Goal: Task Accomplishment & Management: Complete application form

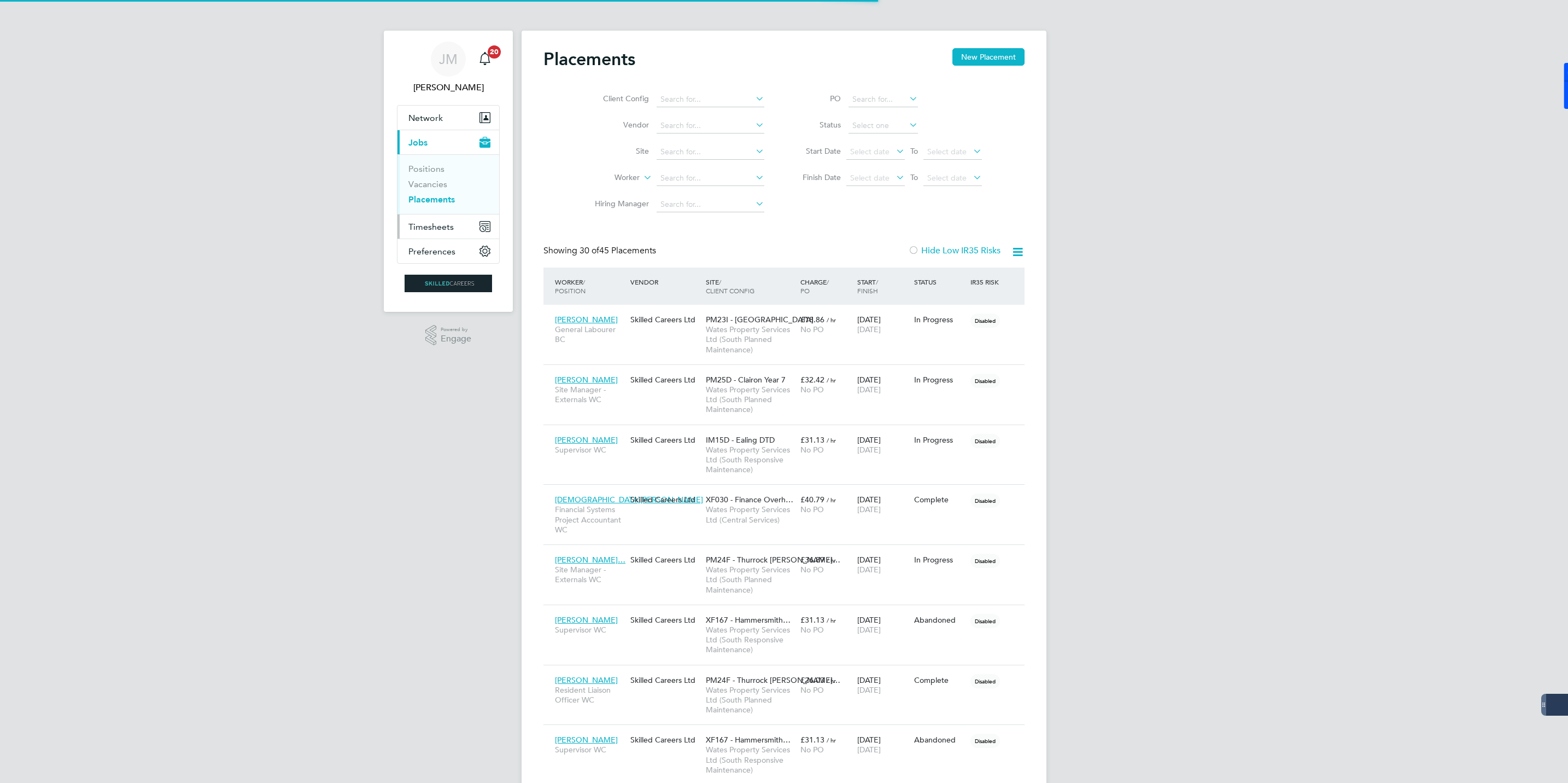
click at [432, 229] on span "Timesheets" at bounding box center [431, 227] width 45 height 10
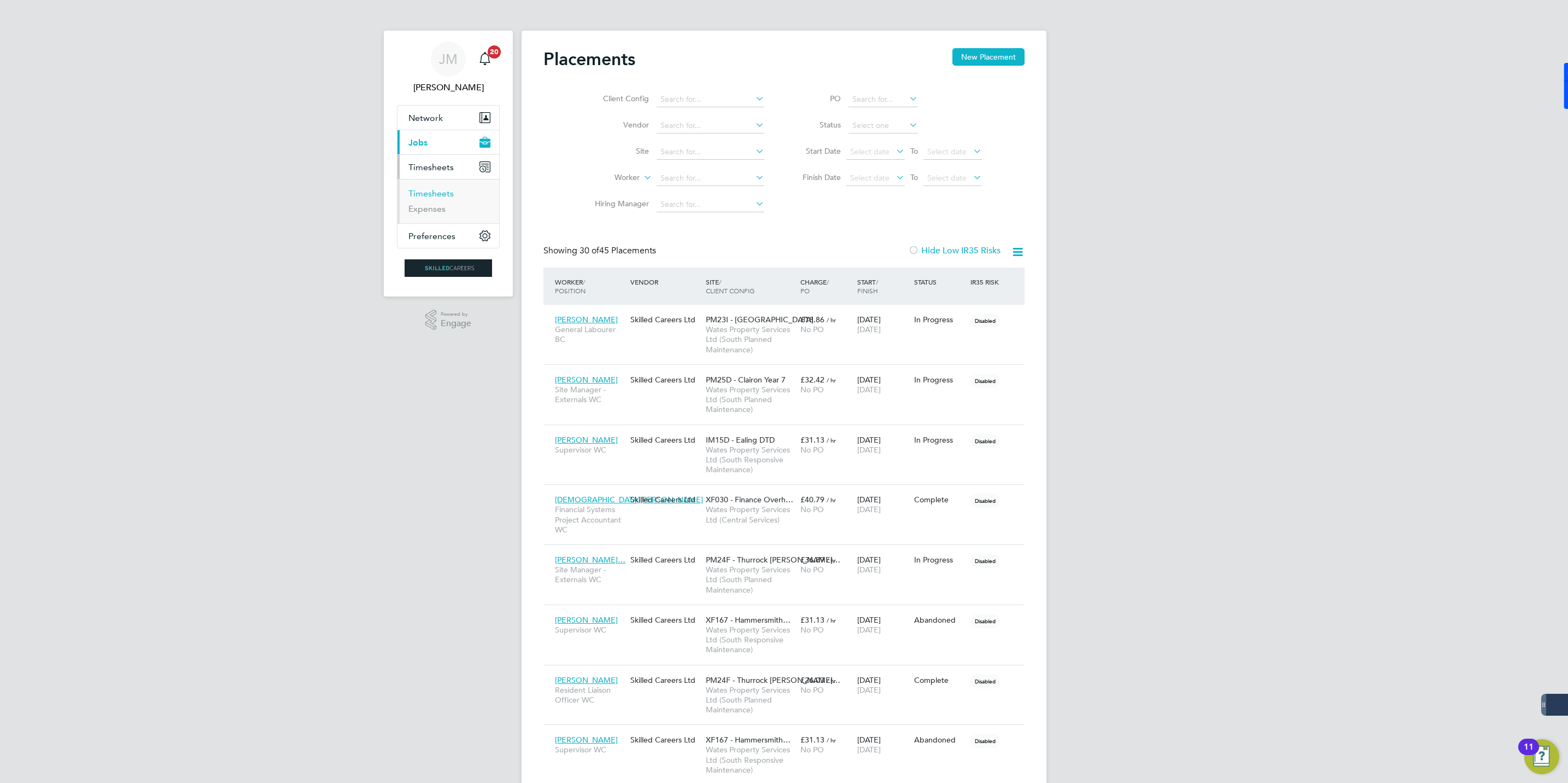
click at [431, 190] on link "Timesheets" at bounding box center [431, 193] width 45 height 10
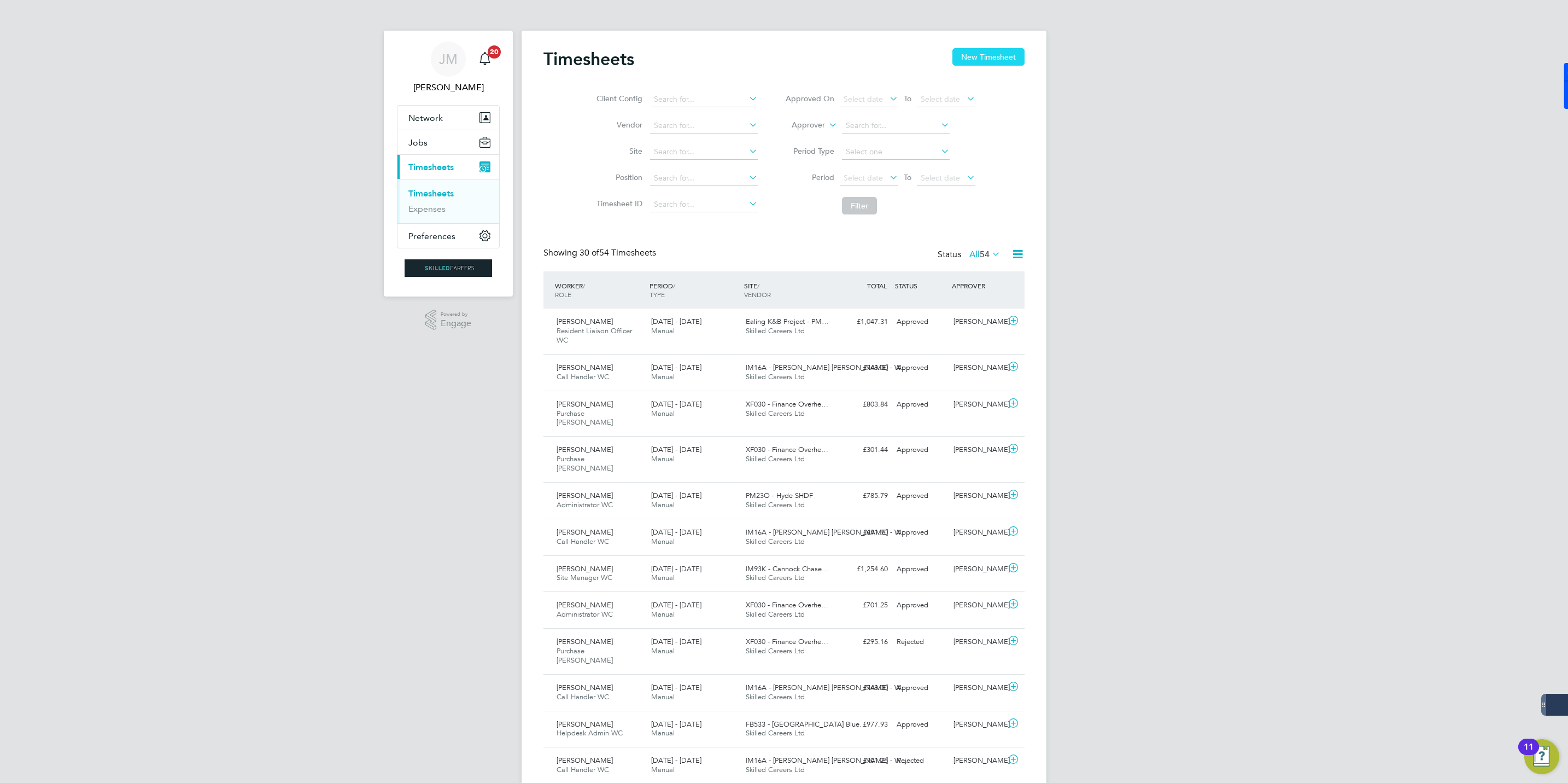
click at [986, 57] on button "New Timesheet" at bounding box center [988, 56] width 72 height 18
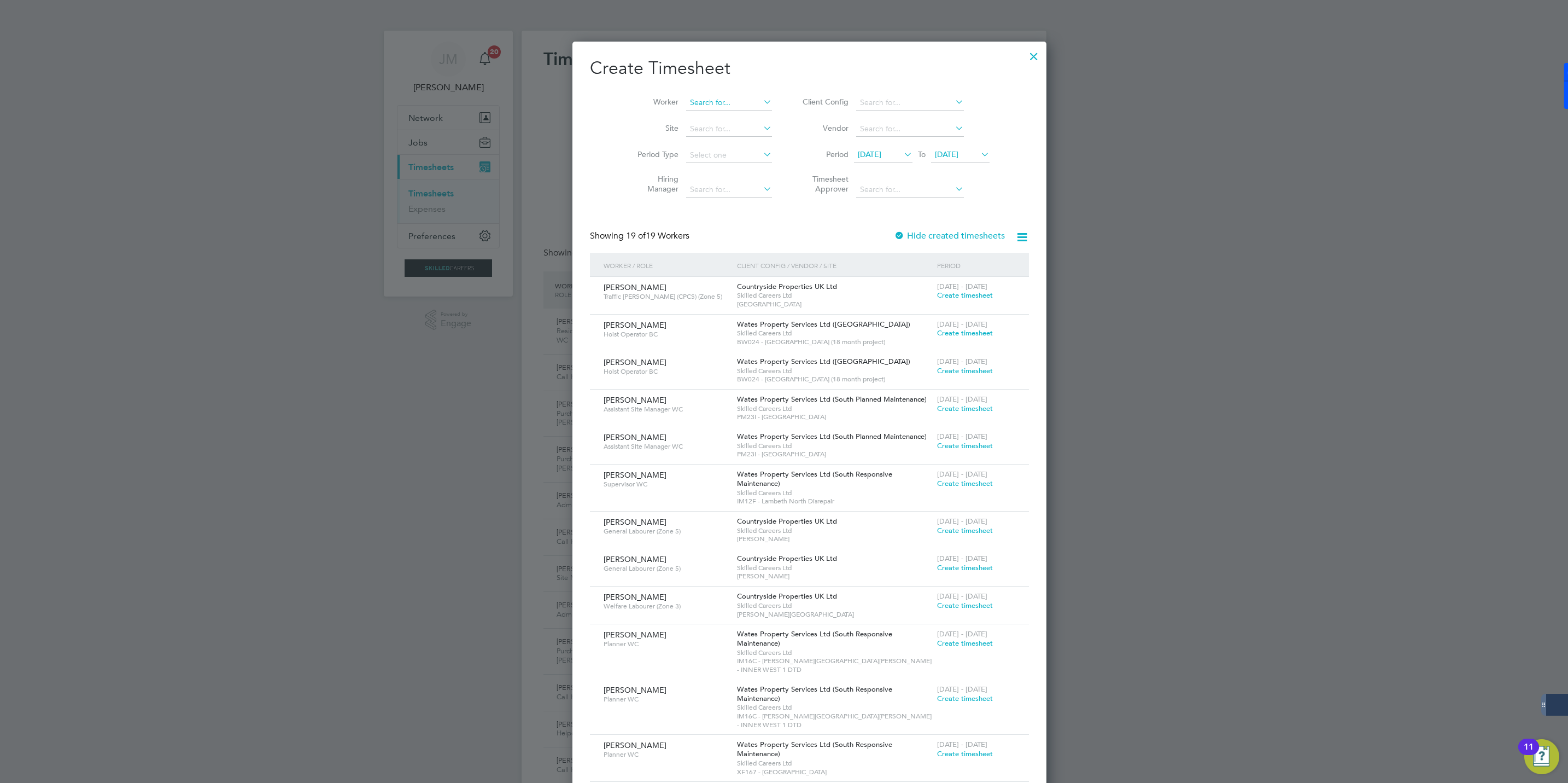
click at [689, 107] on input at bounding box center [729, 103] width 86 height 15
click at [694, 126] on li "[PERSON_NAME]" at bounding box center [727, 133] width 135 height 15
type input "[PERSON_NAME]"
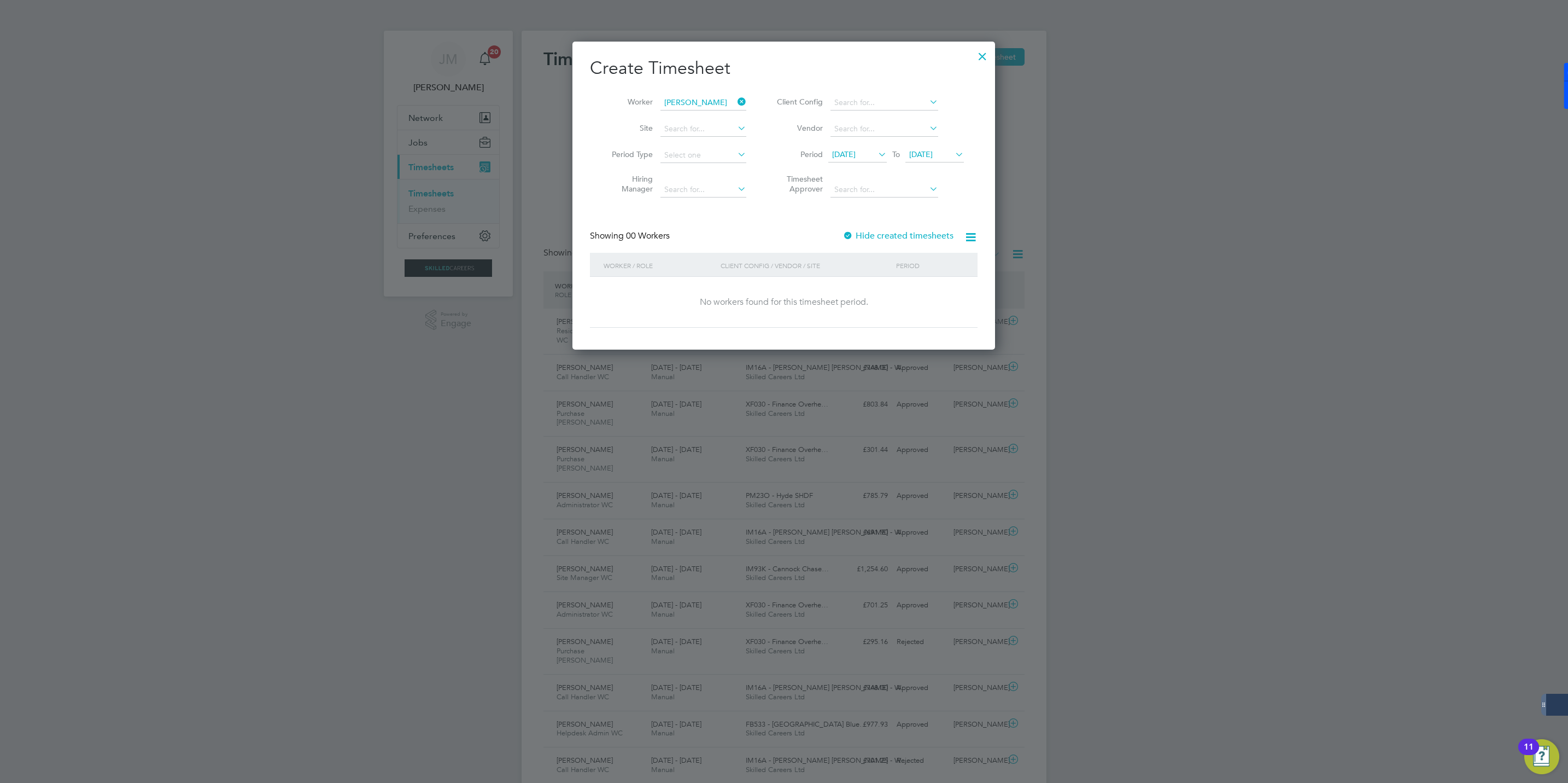
click at [924, 154] on span "[DATE]" at bounding box center [920, 154] width 23 height 10
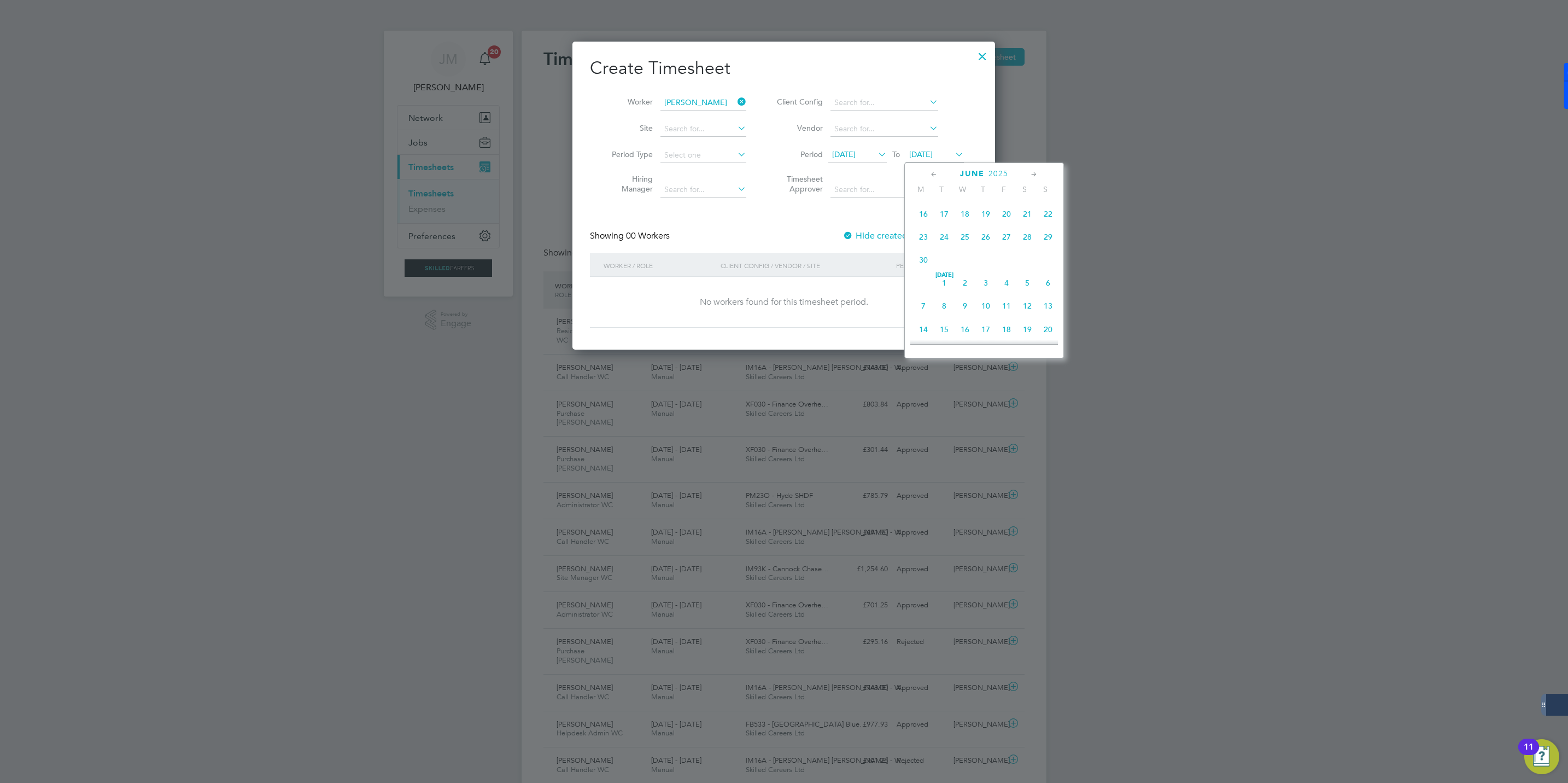
click at [1004, 281] on span "4" at bounding box center [1006, 283] width 21 height 21
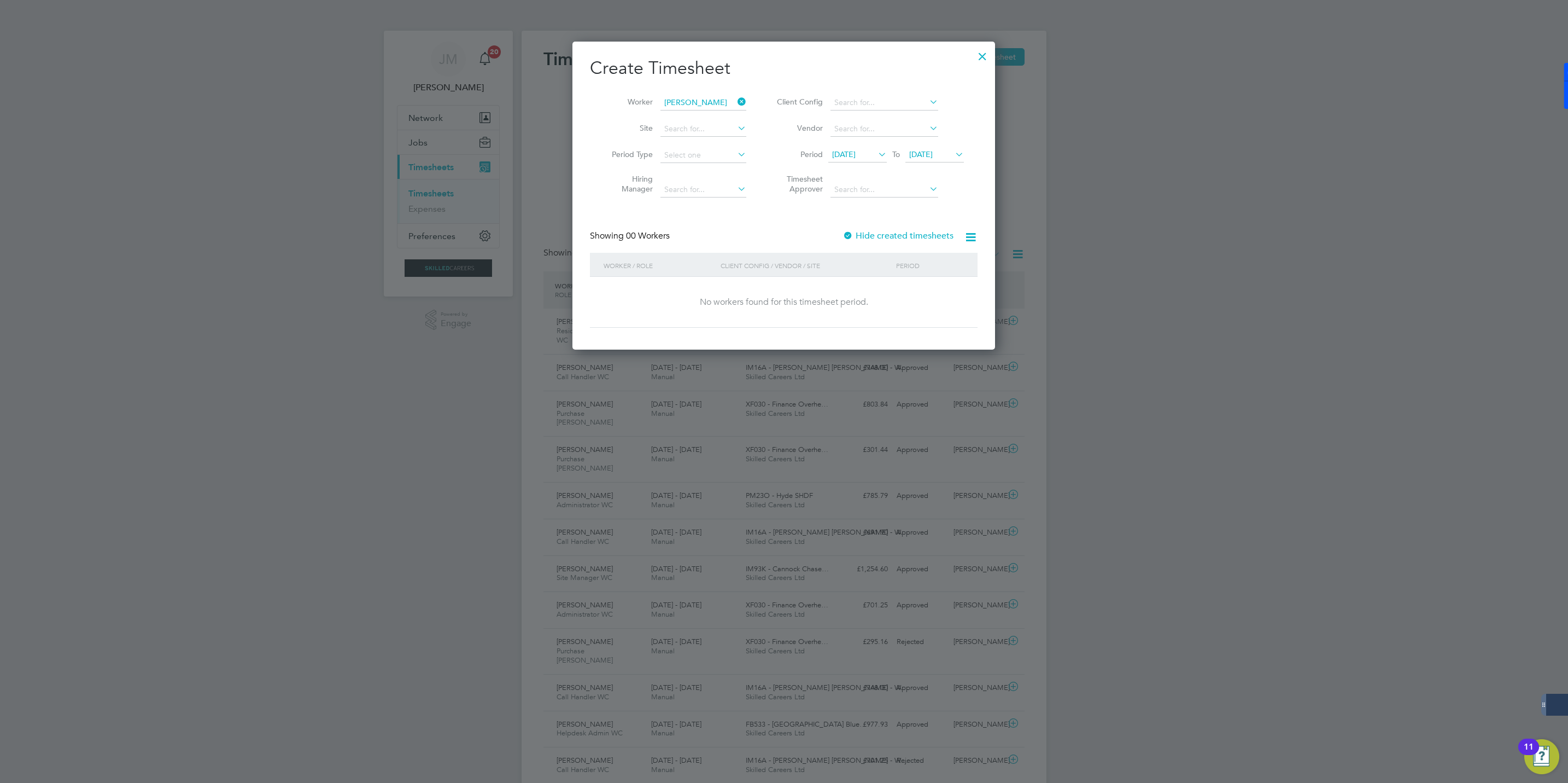
click at [876, 152] on icon at bounding box center [876, 155] width 0 height 15
click at [945, 213] on span "28" at bounding box center [950, 211] width 21 height 21
click at [870, 239] on label "Hide created timesheets" at bounding box center [898, 236] width 111 height 11
click at [870, 238] on label "Hide created timesheets" at bounding box center [899, 236] width 109 height 11
click at [927, 299] on span "Timesheet created" at bounding box center [926, 295] width 60 height 10
